Goal: Use online tool/utility: Use online tool/utility

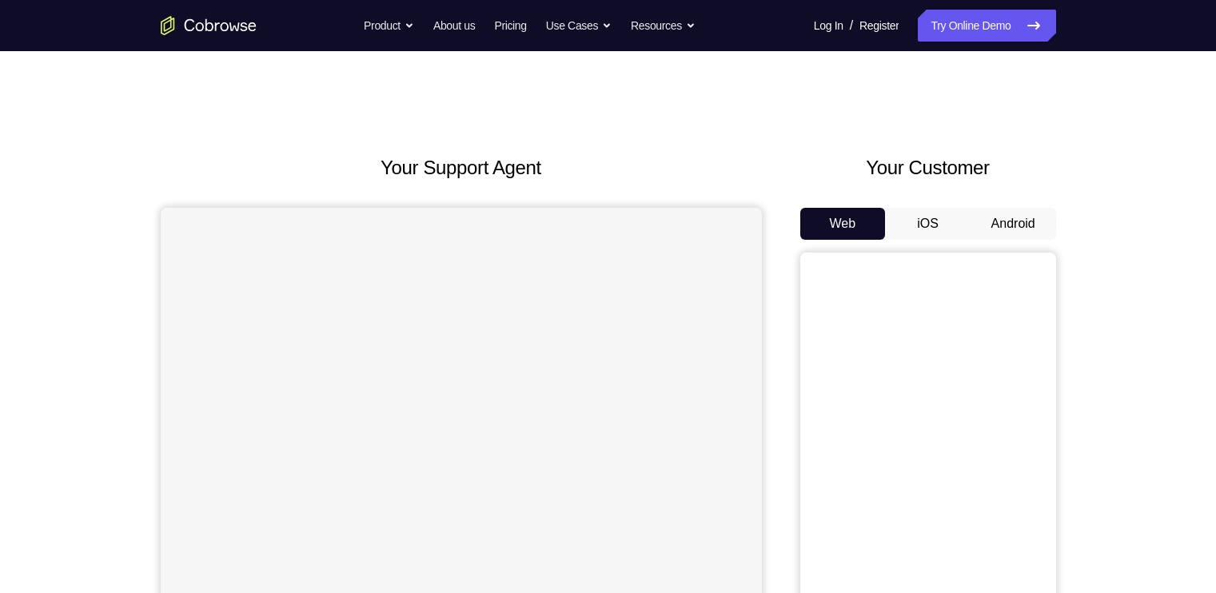
click at [997, 221] on button "Android" at bounding box center [1014, 224] width 86 height 32
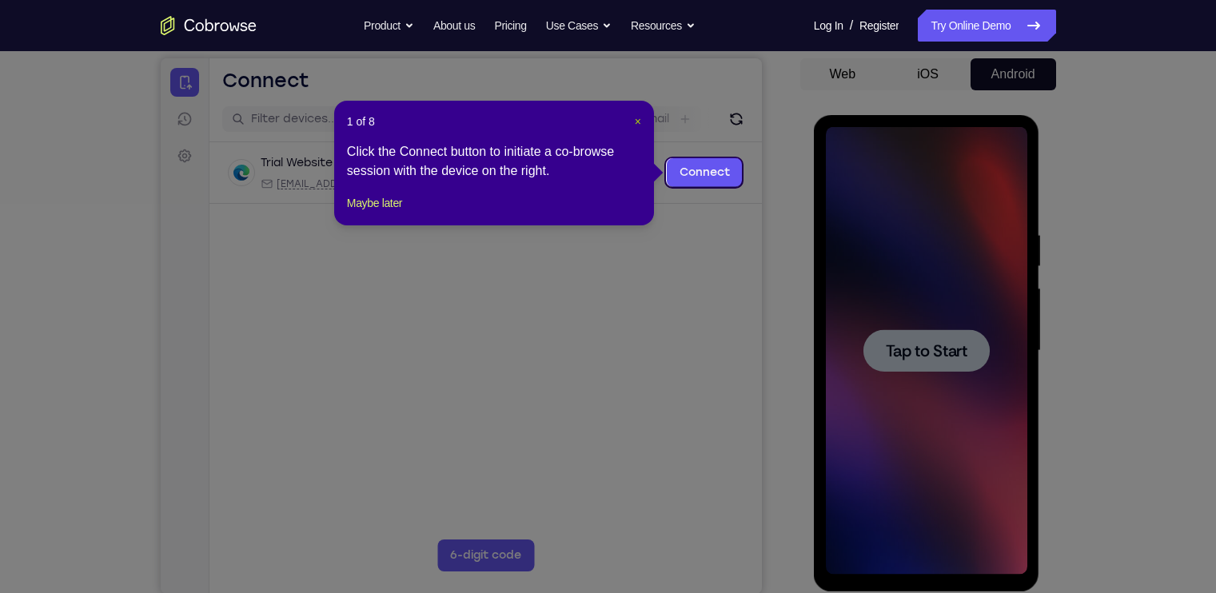
click at [639, 120] on span "×" at bounding box center [638, 121] width 6 height 13
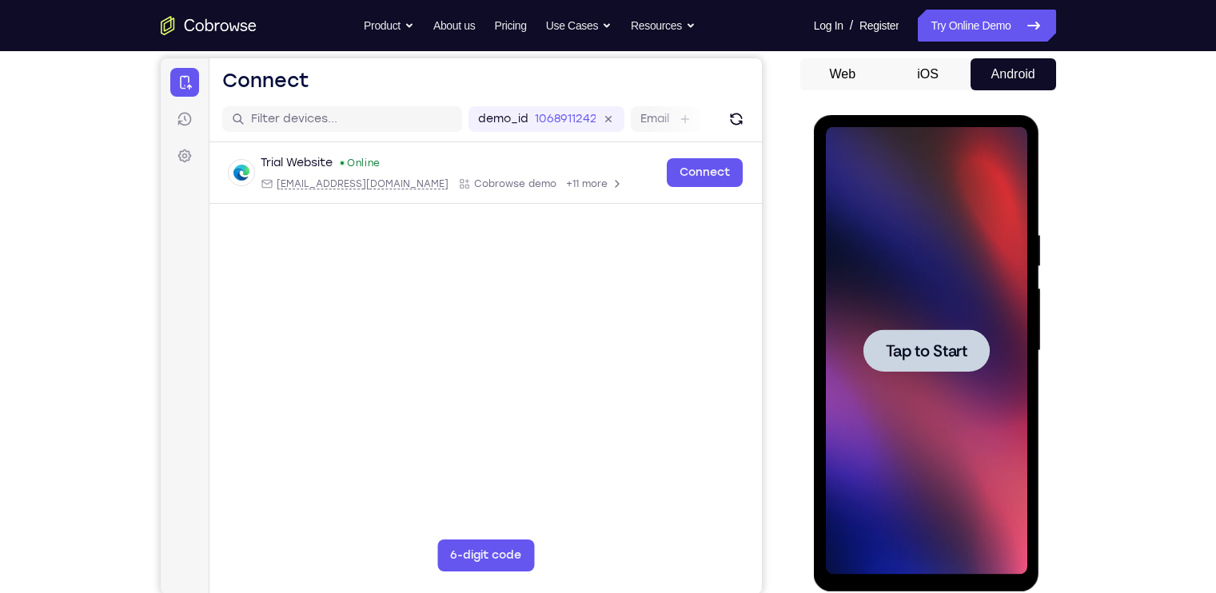
click at [900, 245] on div at bounding box center [926, 351] width 201 height 448
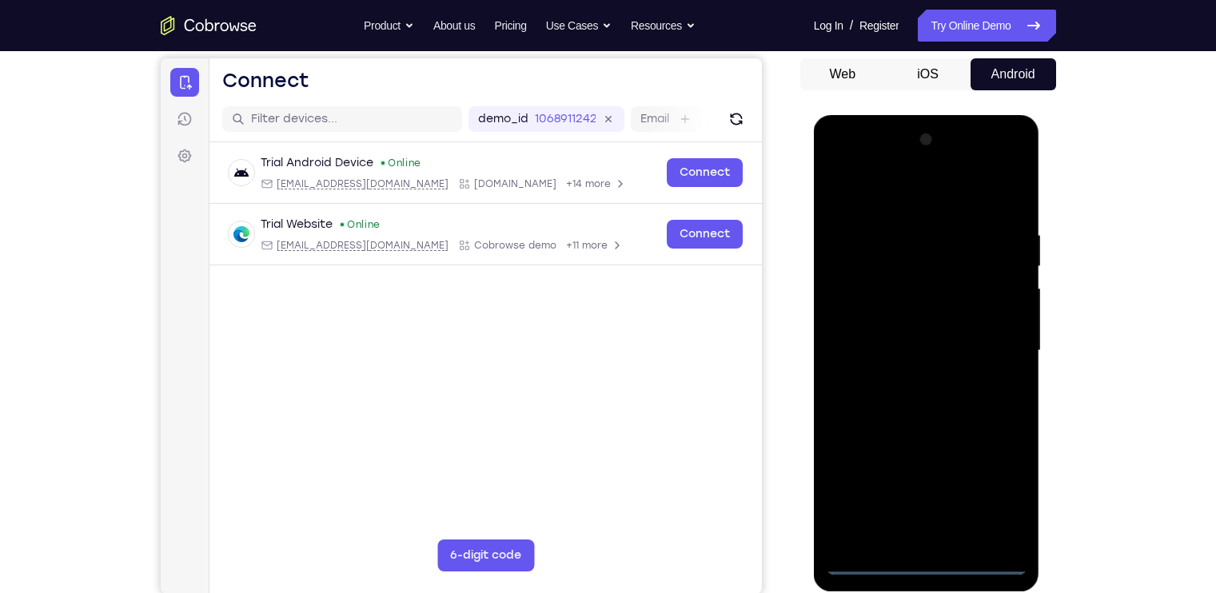
click at [927, 558] on div at bounding box center [926, 351] width 201 height 448
click at [992, 495] on div at bounding box center [926, 351] width 201 height 448
click at [839, 166] on div at bounding box center [926, 351] width 201 height 448
click at [987, 340] on div at bounding box center [926, 351] width 201 height 448
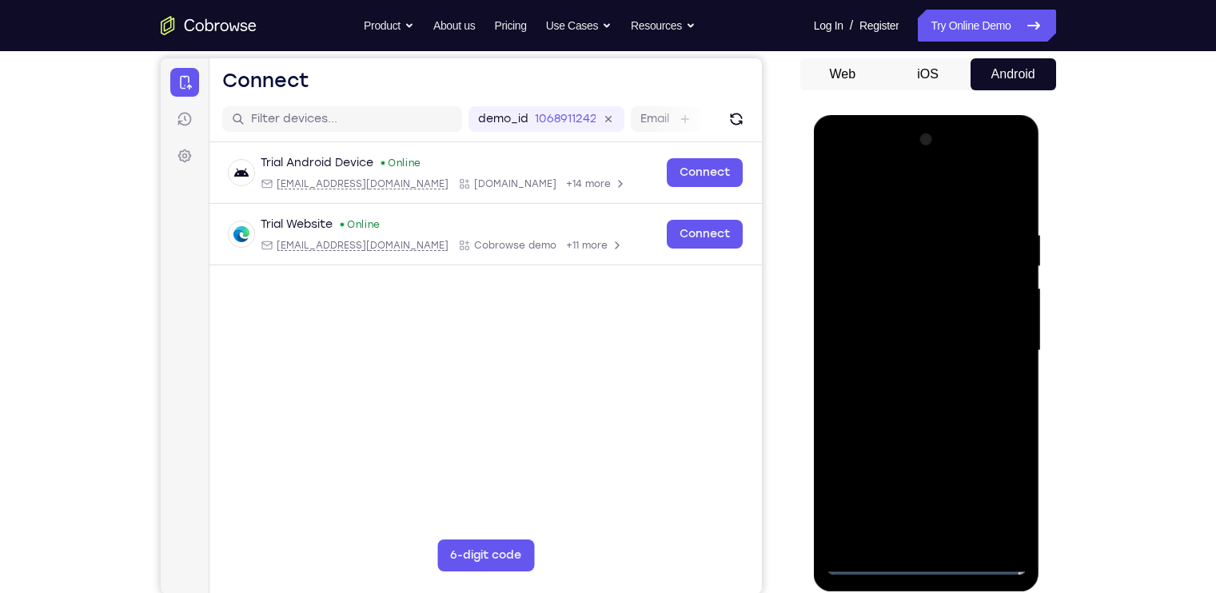
click at [903, 381] on div at bounding box center [926, 351] width 201 height 448
click at [895, 330] on div at bounding box center [926, 351] width 201 height 448
click at [937, 370] on div at bounding box center [926, 351] width 201 height 448
click at [883, 264] on div at bounding box center [926, 351] width 201 height 448
click at [983, 314] on div at bounding box center [926, 351] width 201 height 448
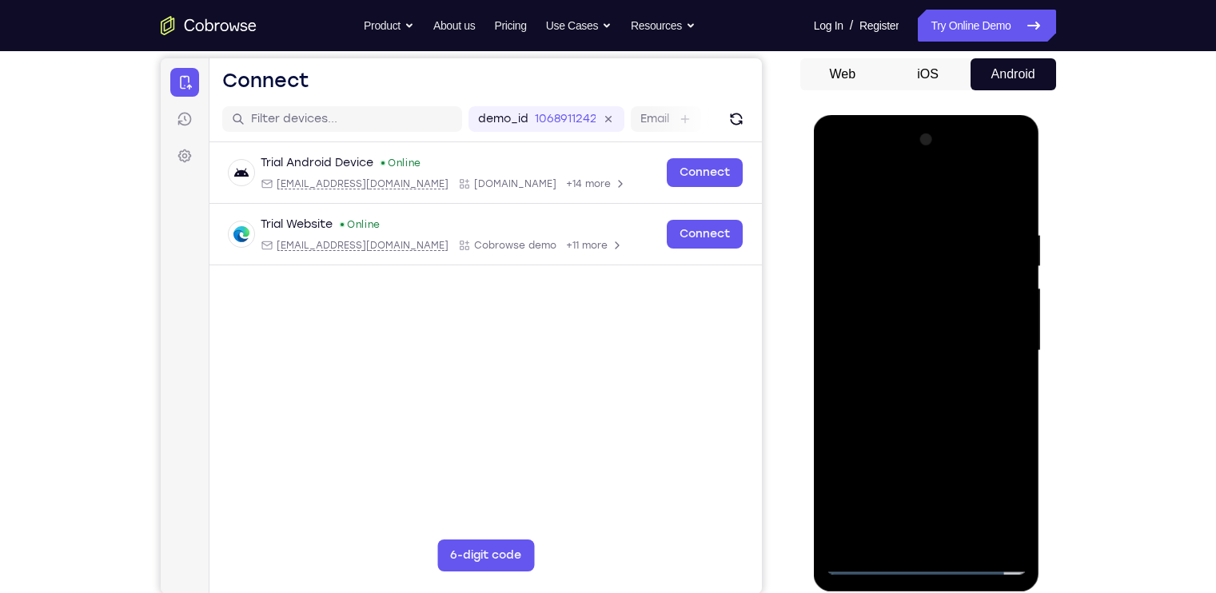
click at [927, 533] on div at bounding box center [926, 351] width 201 height 448
click at [951, 533] on div at bounding box center [926, 351] width 201 height 448
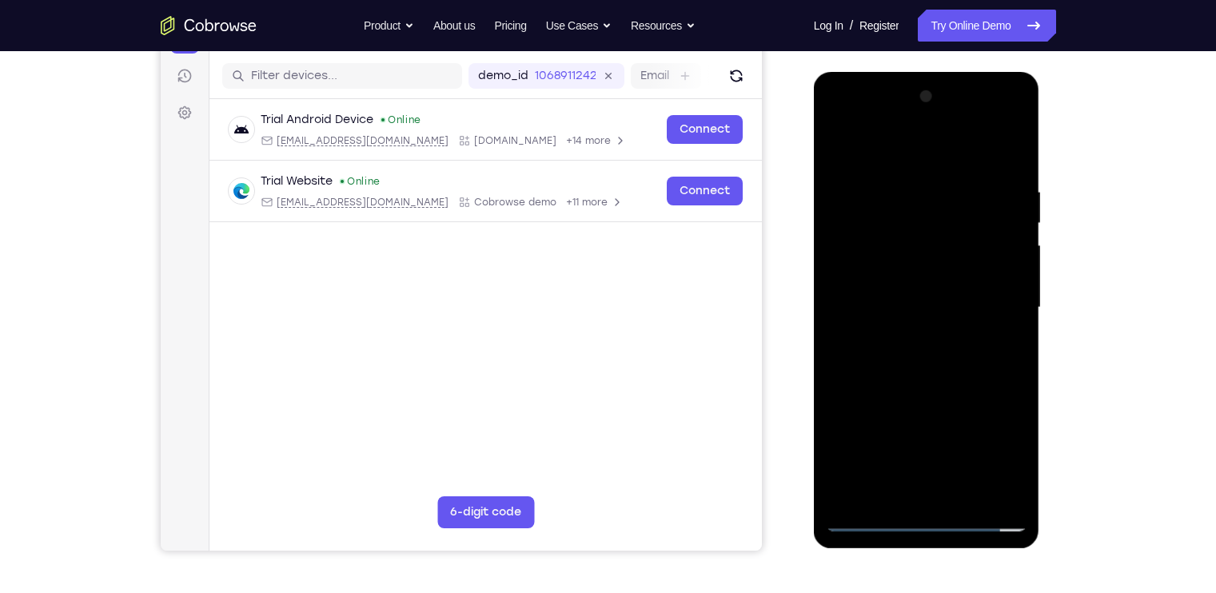
scroll to position [201, 0]
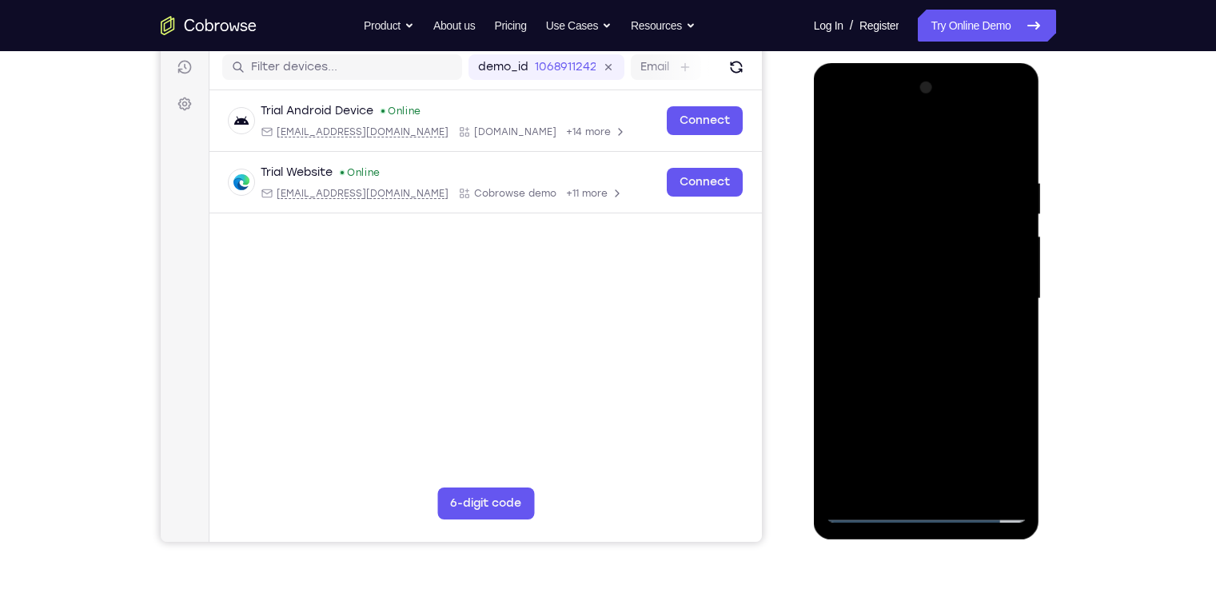
click at [959, 488] on div at bounding box center [926, 299] width 201 height 448
click at [894, 222] on div at bounding box center [926, 299] width 201 height 448
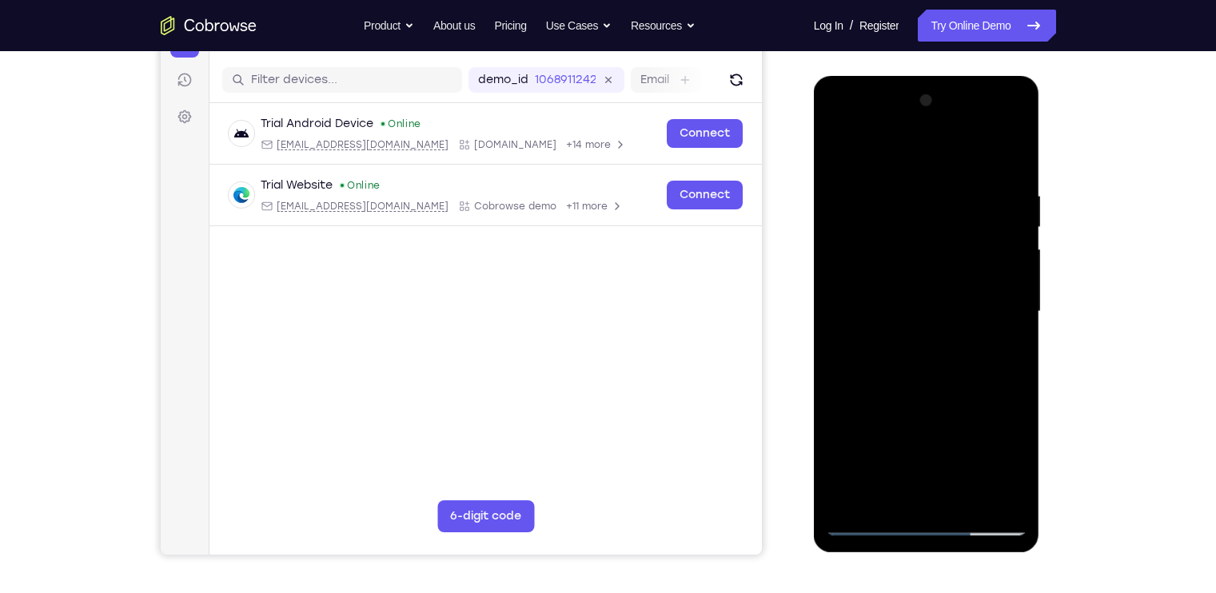
click at [941, 389] on div at bounding box center [926, 312] width 201 height 448
drag, startPoint x: 941, startPoint y: 389, endPoint x: 943, endPoint y: 342, distance: 46.4
click at [943, 342] on div at bounding box center [926, 312] width 201 height 448
click at [962, 496] on div at bounding box center [926, 312] width 201 height 448
click at [943, 394] on div at bounding box center [926, 312] width 201 height 448
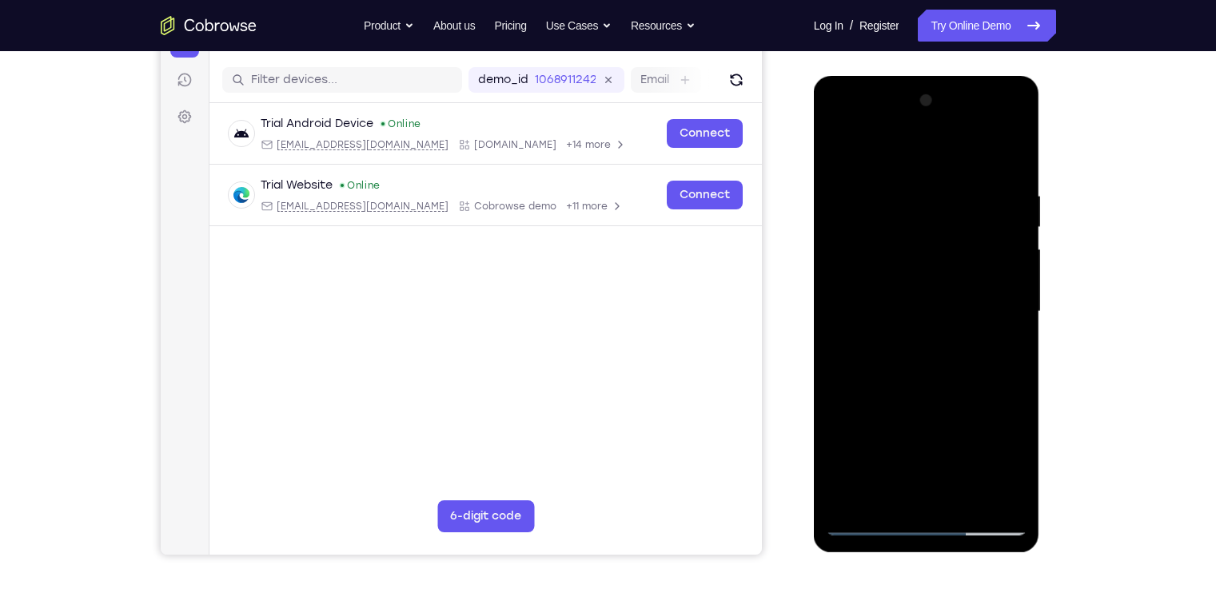
click at [920, 306] on div at bounding box center [926, 312] width 201 height 448
click at [900, 486] on div at bounding box center [926, 312] width 201 height 448
click at [840, 151] on div at bounding box center [926, 312] width 201 height 448
click at [946, 348] on div at bounding box center [926, 312] width 201 height 448
click at [887, 492] on div at bounding box center [926, 312] width 201 height 448
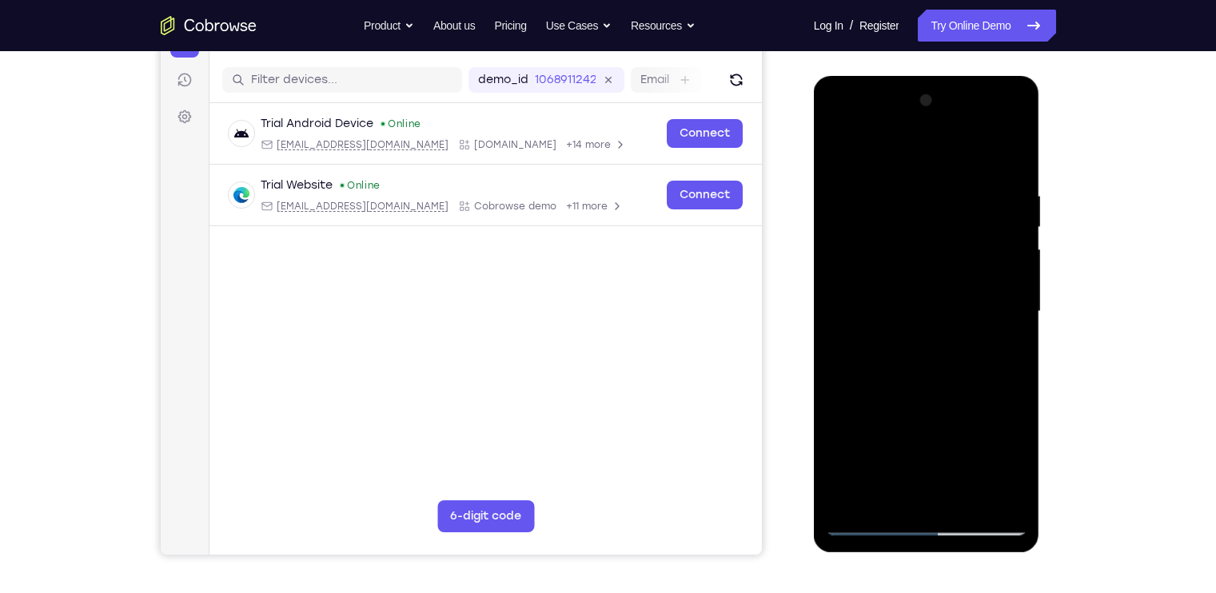
click at [847, 149] on div at bounding box center [926, 312] width 201 height 448
drag, startPoint x: 908, startPoint y: 226, endPoint x: 909, endPoint y: 181, distance: 45.6
click at [909, 181] on div at bounding box center [926, 312] width 201 height 448
click at [1019, 305] on div at bounding box center [926, 312] width 201 height 448
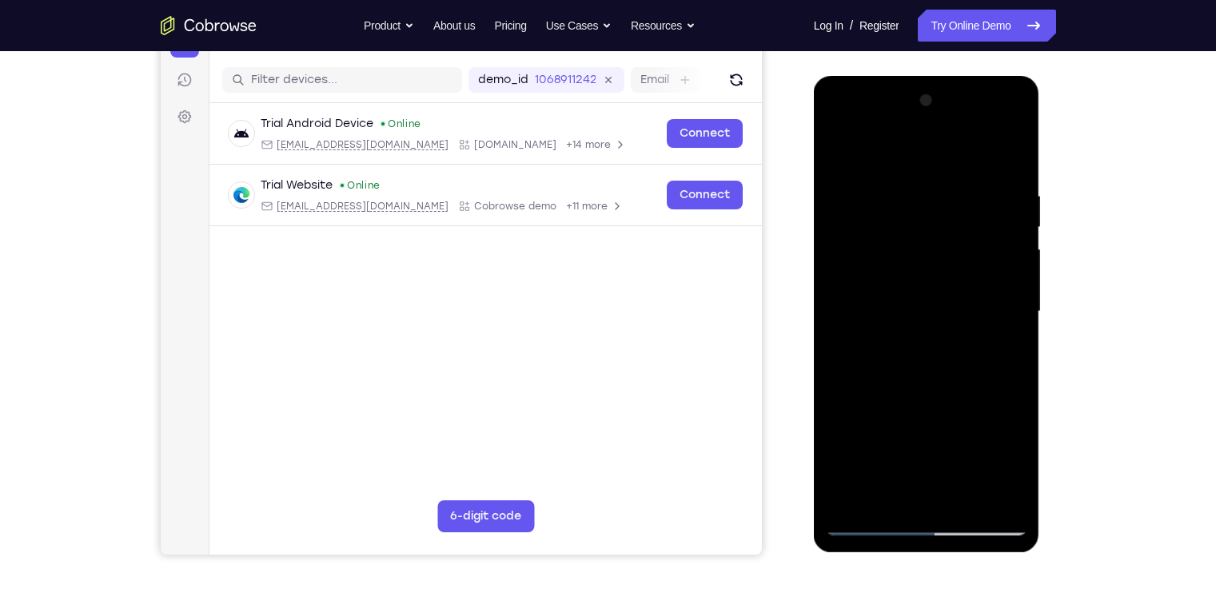
click at [1019, 305] on div at bounding box center [926, 312] width 201 height 448
click at [1016, 150] on div at bounding box center [926, 312] width 201 height 448
click at [839, 150] on div at bounding box center [926, 312] width 201 height 448
drag, startPoint x: 876, startPoint y: 247, endPoint x: 863, endPoint y: 425, distance: 178.0
click at [863, 425] on div at bounding box center [926, 312] width 201 height 448
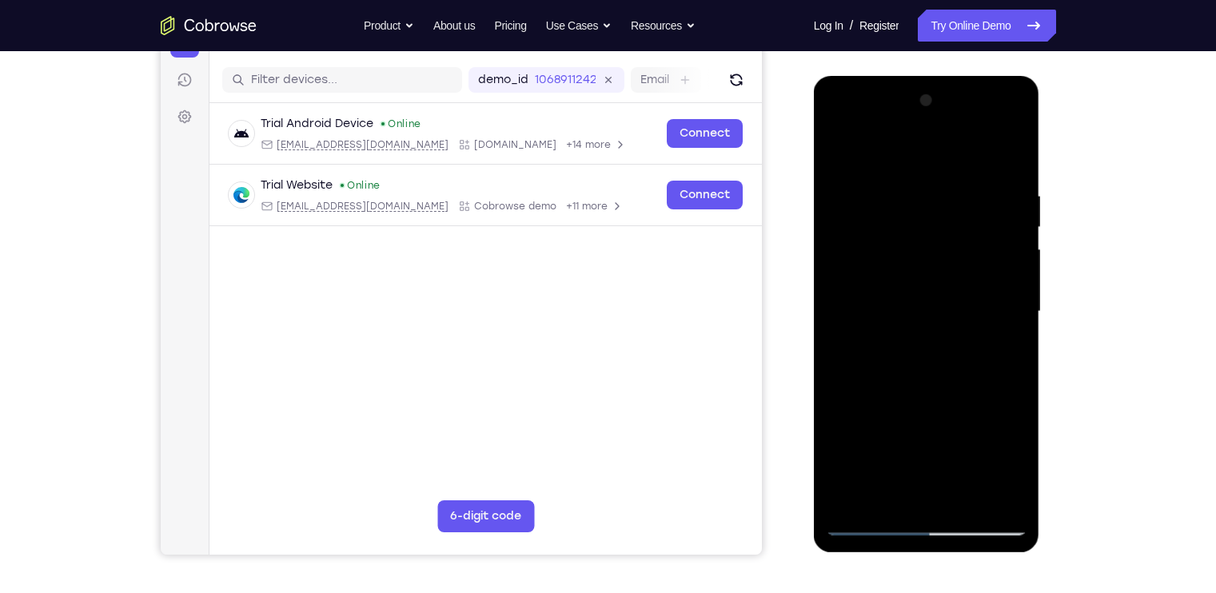
click at [902, 185] on div at bounding box center [926, 312] width 201 height 448
click at [1018, 313] on div at bounding box center [926, 312] width 201 height 448
click at [911, 492] on div at bounding box center [926, 312] width 201 height 448
click at [986, 258] on div at bounding box center [926, 312] width 201 height 448
click at [865, 406] on div at bounding box center [926, 312] width 201 height 448
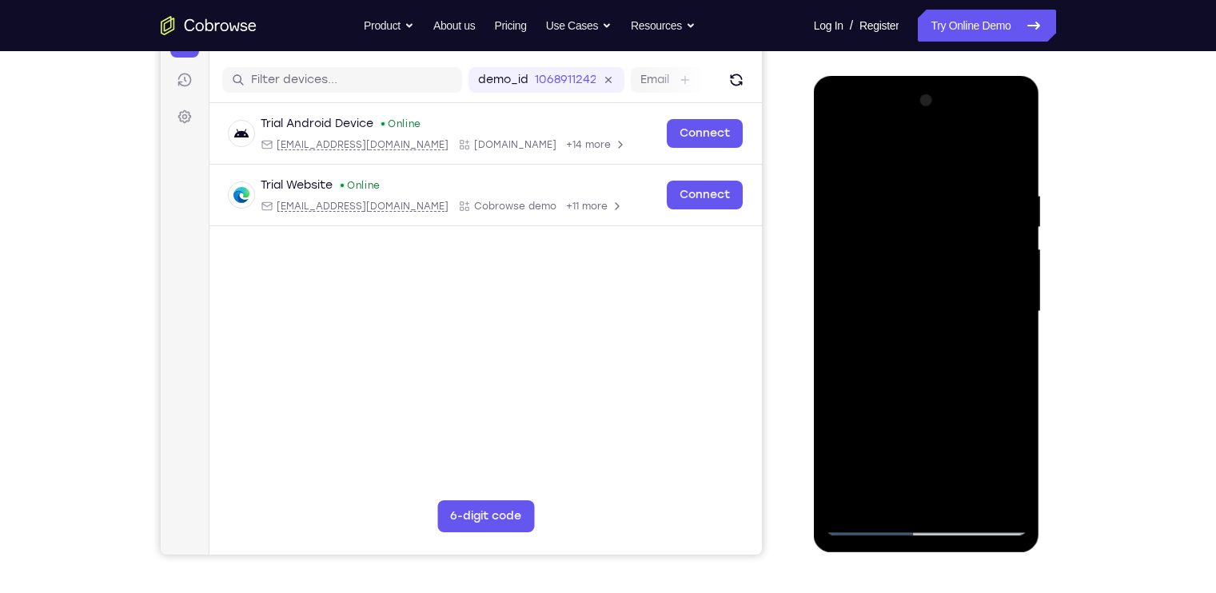
click at [946, 491] on div at bounding box center [926, 312] width 201 height 448
click at [926, 346] on div at bounding box center [926, 312] width 201 height 448
click at [955, 483] on div at bounding box center [926, 312] width 201 height 448
click at [1003, 488] on div at bounding box center [926, 312] width 201 height 448
click at [1010, 390] on div at bounding box center [926, 312] width 201 height 448
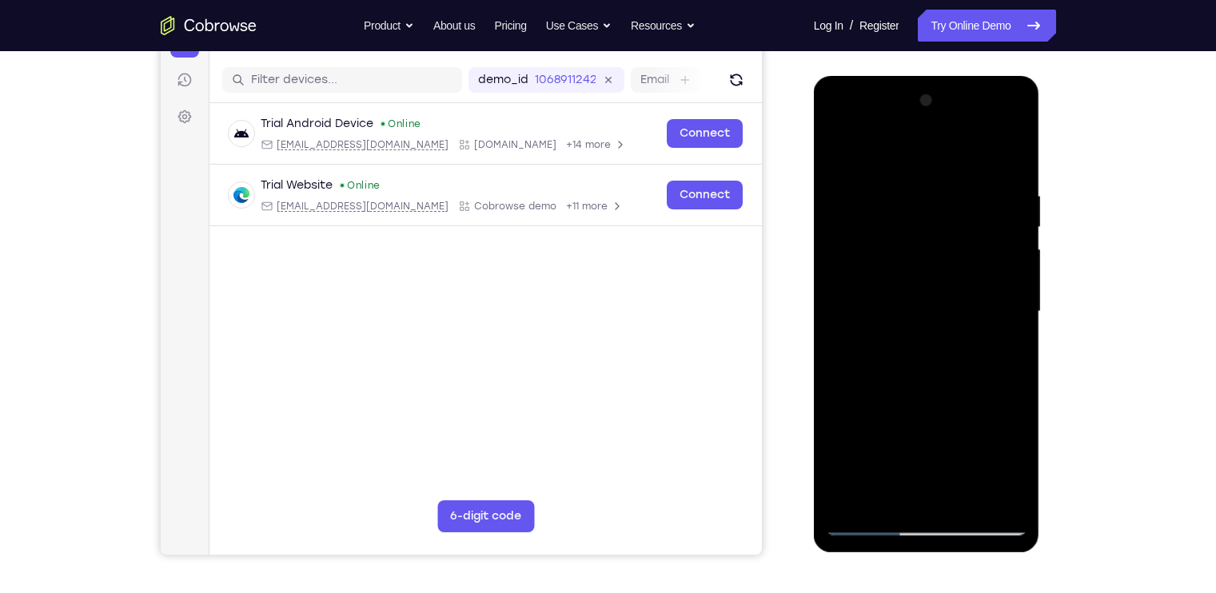
click at [1008, 345] on div at bounding box center [926, 312] width 201 height 448
click at [847, 309] on div at bounding box center [926, 312] width 201 height 448
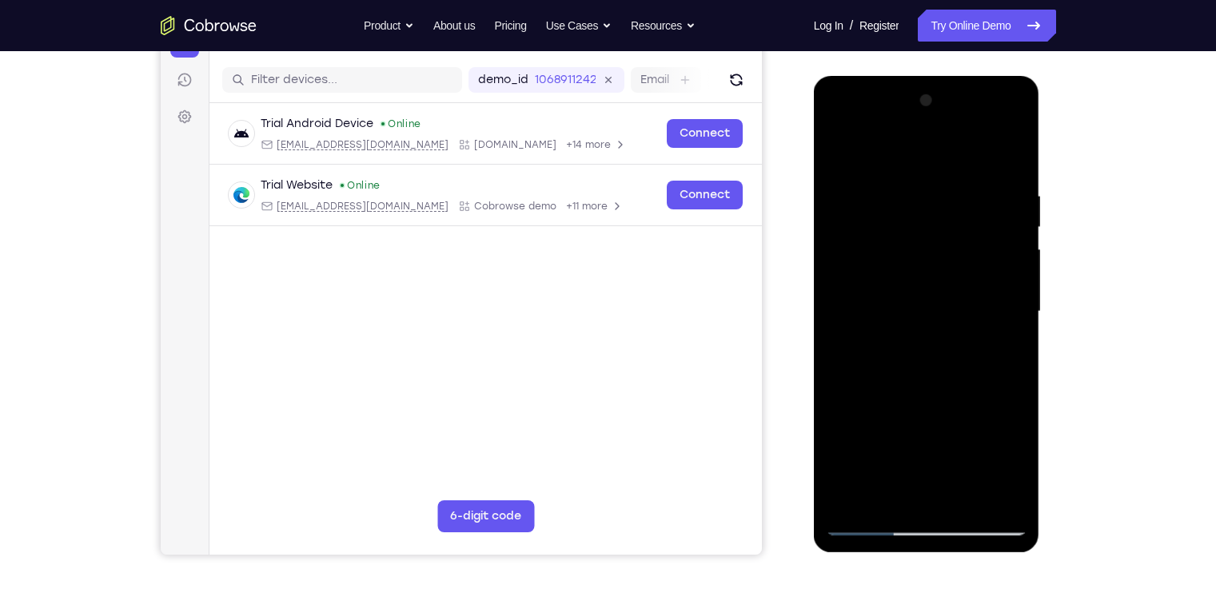
click at [989, 490] on div at bounding box center [926, 312] width 201 height 448
click at [990, 495] on div at bounding box center [926, 312] width 201 height 448
click at [996, 333] on div at bounding box center [926, 312] width 201 height 448
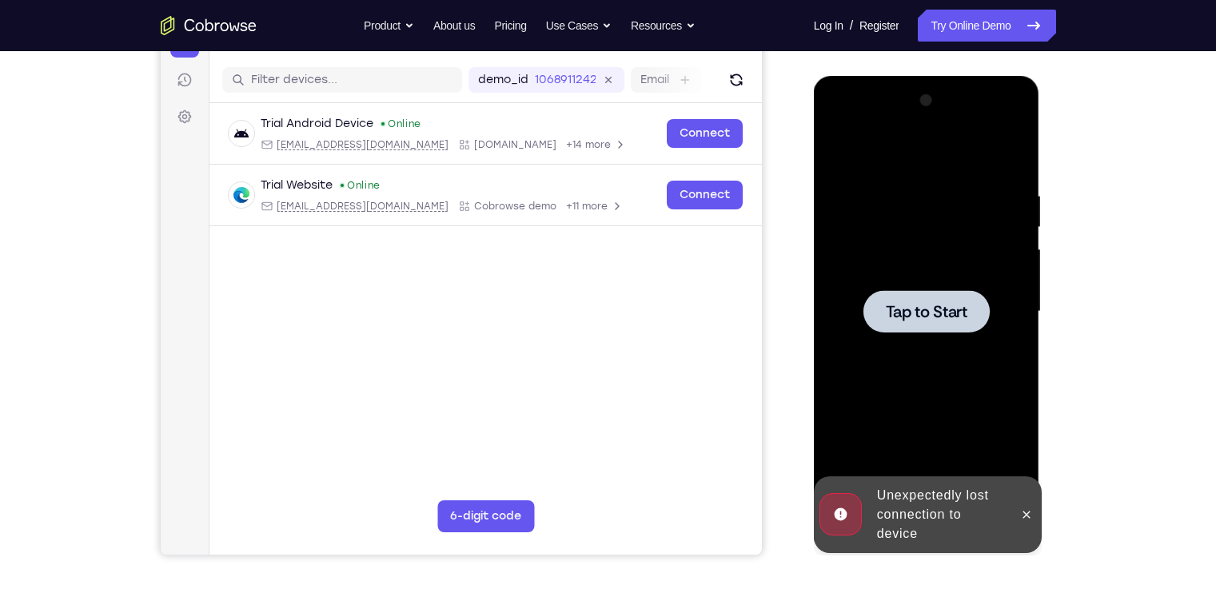
click at [979, 293] on div at bounding box center [926, 311] width 126 height 42
